Goal: Information Seeking & Learning: Find specific page/section

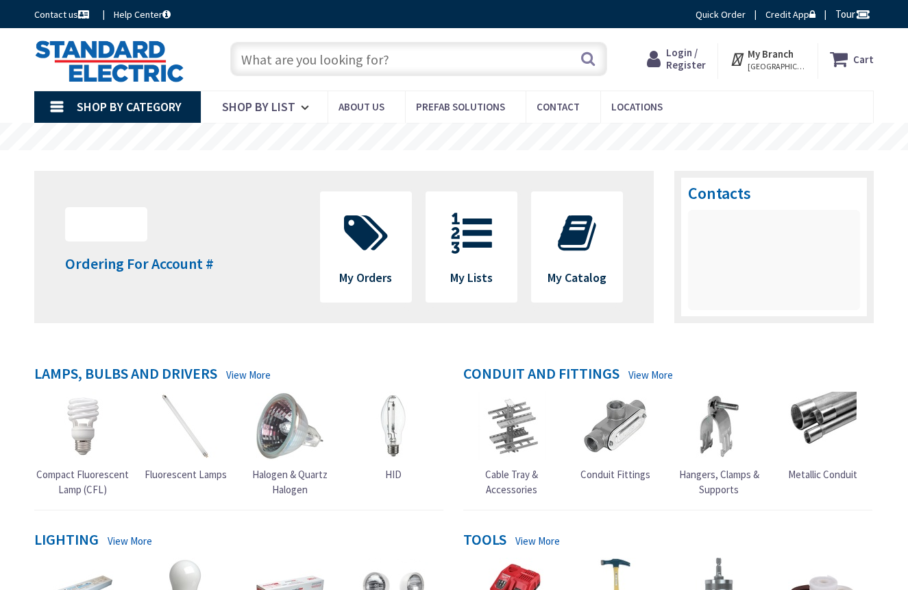
type input "[PERSON_NAME][GEOGRAPHIC_DATA]"
click at [364, 73] on input "text" at bounding box center [418, 59] width 377 height 34
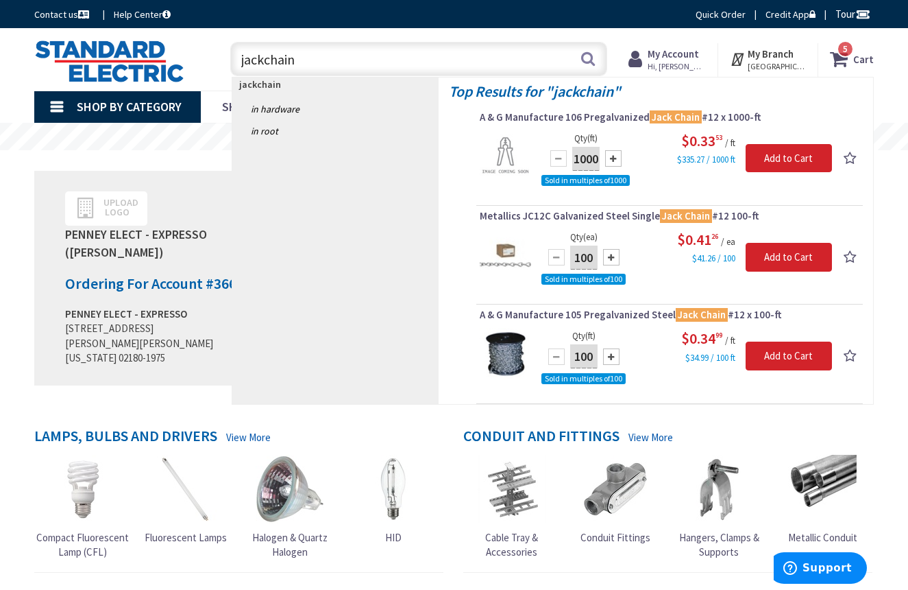
type input "jack chain"
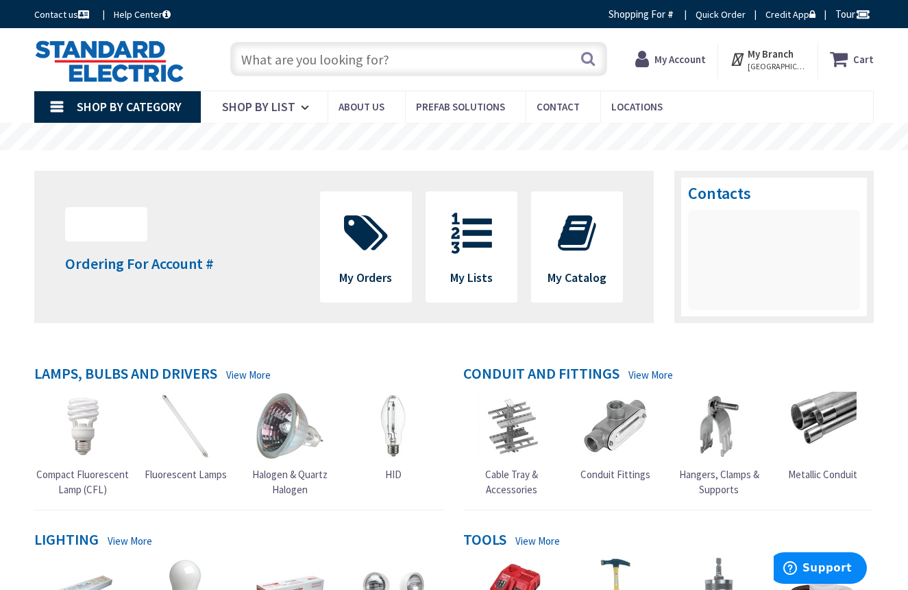
click at [452, 67] on input "text" at bounding box center [418, 59] width 377 height 34
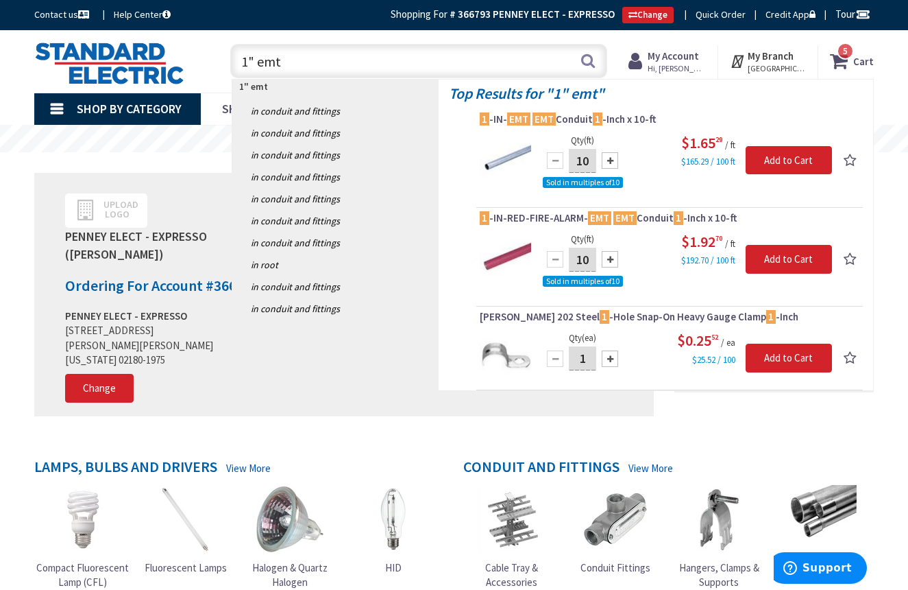
click at [484, 71] on input "1" emt" at bounding box center [418, 61] width 377 height 34
click at [483, 69] on input "1" emt" at bounding box center [418, 61] width 377 height 34
click at [484, 69] on input "1" emt" at bounding box center [418, 61] width 377 height 34
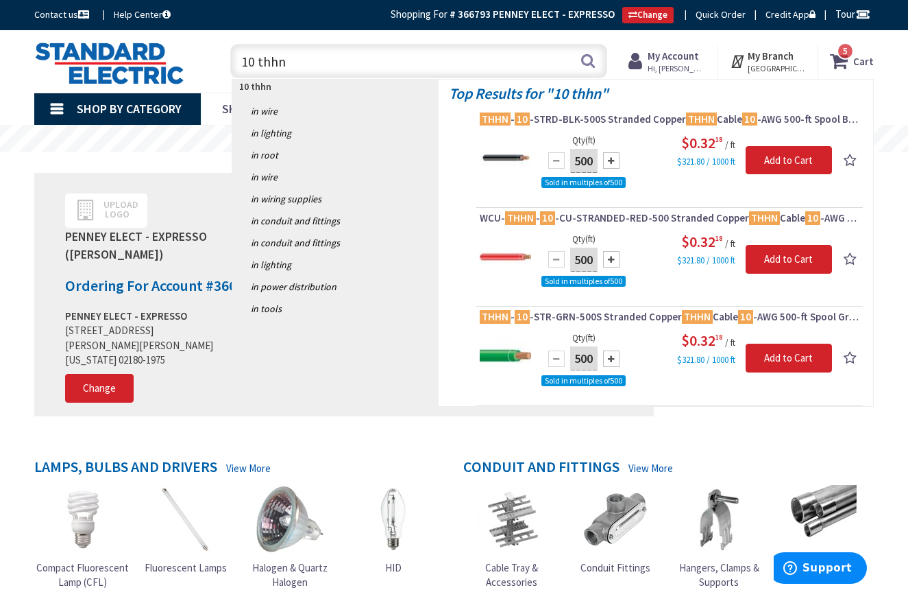
click at [466, 58] on input "10 thhn" at bounding box center [418, 61] width 377 height 34
click at [463, 58] on input "10 thhn" at bounding box center [418, 61] width 377 height 34
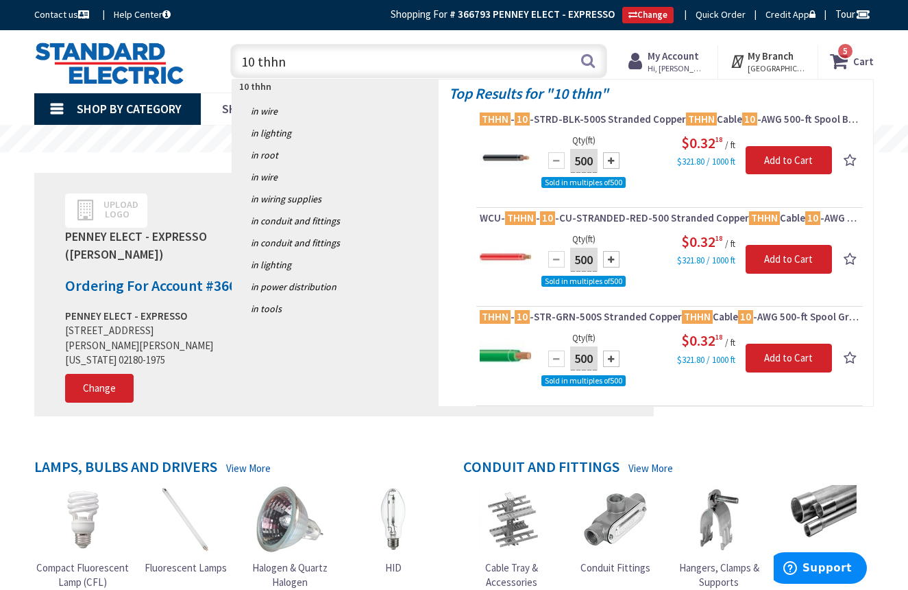
click at [463, 58] on input "10 thhn" at bounding box center [418, 61] width 377 height 34
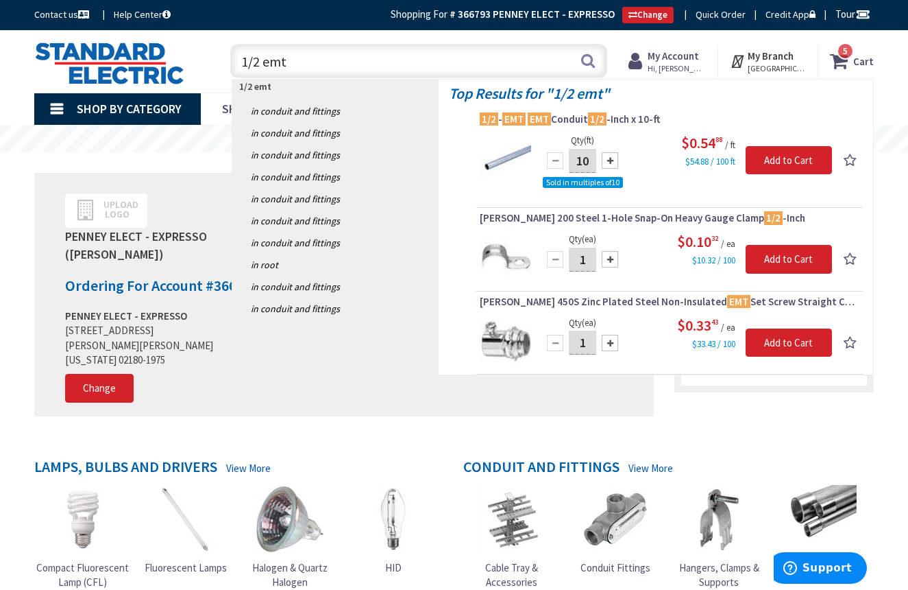
click at [443, 62] on input "1/2 emt" at bounding box center [418, 61] width 377 height 34
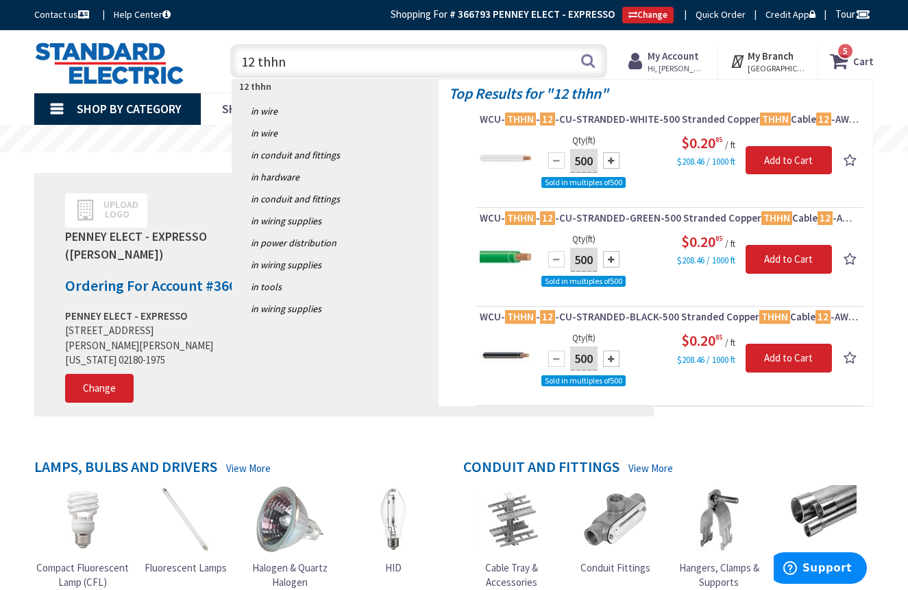
click at [430, 47] on input "12 thhn" at bounding box center [418, 61] width 377 height 34
click at [427, 55] on input "12 thhn" at bounding box center [418, 61] width 377 height 34
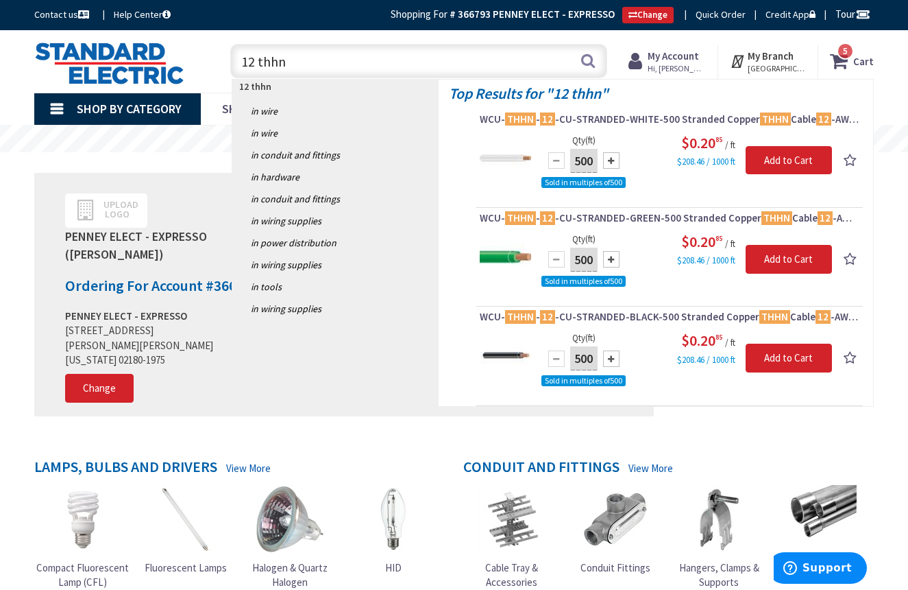
click at [427, 55] on input "12 thhn" at bounding box center [418, 61] width 377 height 34
type input "3/4 conduit"
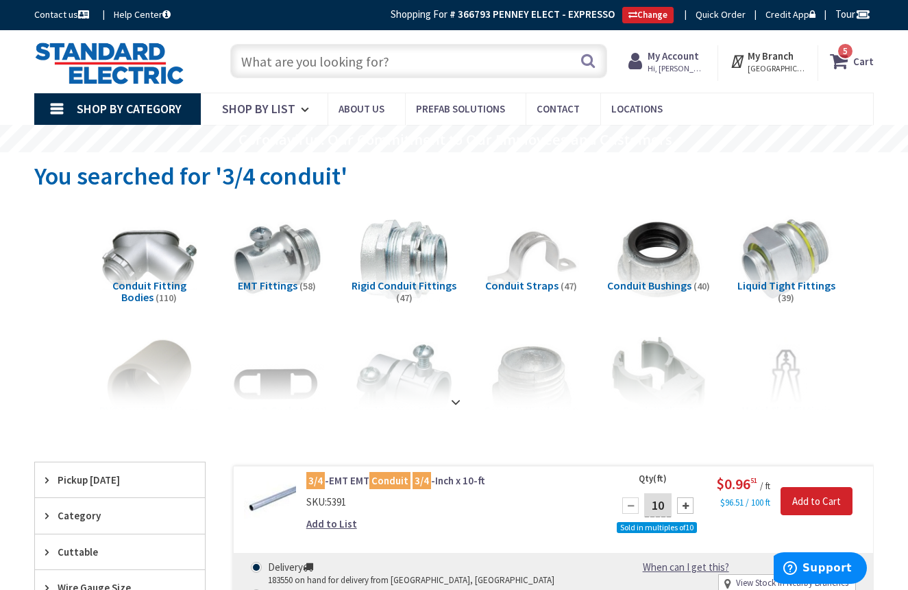
click at [413, 65] on input "text" at bounding box center [418, 61] width 377 height 34
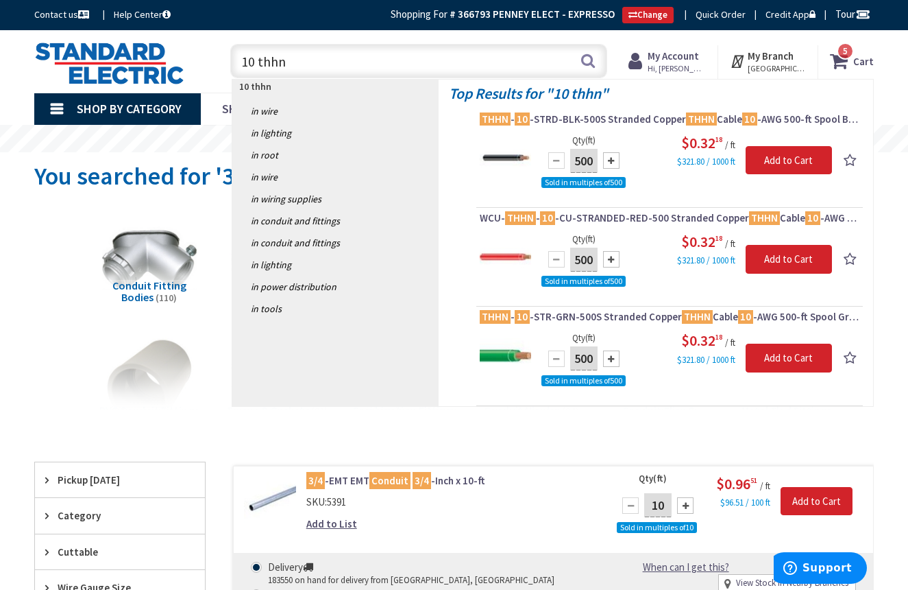
click at [466, 60] on input "10 thhn" at bounding box center [418, 61] width 377 height 34
type input "1/2 emt"
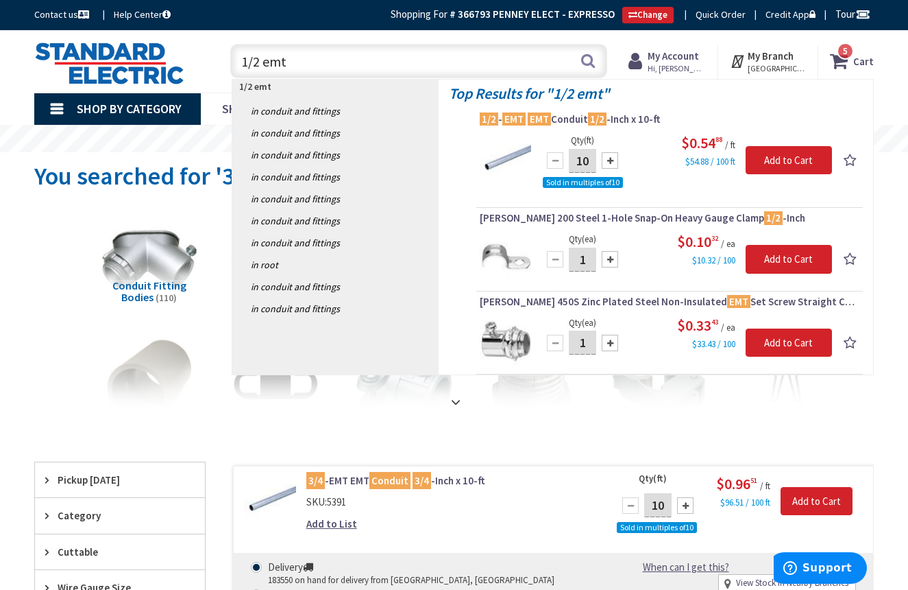
click at [481, 60] on input "1/2 emt" at bounding box center [418, 61] width 377 height 34
